Goal: Task Accomplishment & Management: Manage account settings

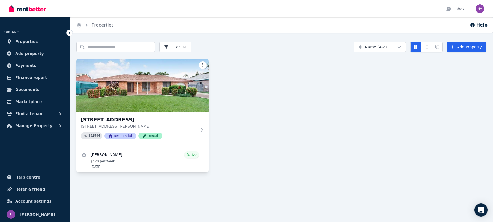
click at [203, 65] on html "Open main menu Inbox Open user menu ORGANISE Properties Add property Payments F…" at bounding box center [246, 111] width 493 height 222
click at [270, 86] on html "Open main menu Inbox Open user menu ORGANISE Properties Add property Payments F…" at bounding box center [246, 111] width 493 height 222
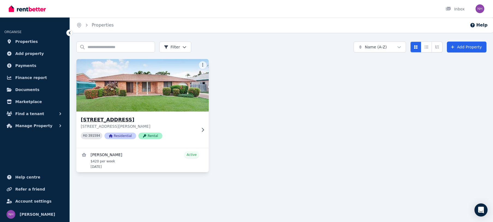
click at [200, 129] on icon at bounding box center [202, 129] width 5 height 4
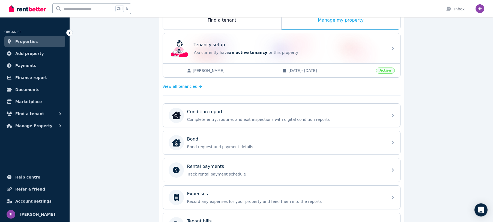
scroll to position [139, 0]
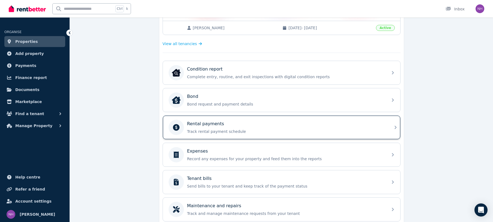
click at [204, 128] on div "Rental payments Track rental payment schedule" at bounding box center [286, 127] width 198 height 14
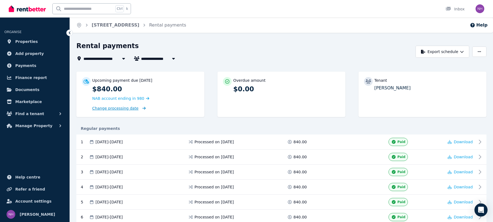
click at [131, 106] on span "Change processing date" at bounding box center [115, 107] width 46 height 5
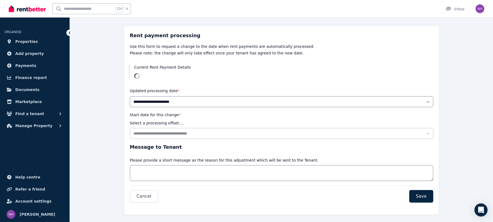
scroll to position [42, 0]
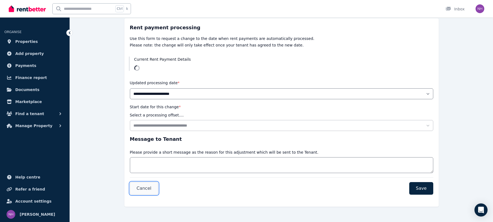
click at [149, 187] on span "Cancel" at bounding box center [144, 188] width 15 height 7
